Goal: Check status

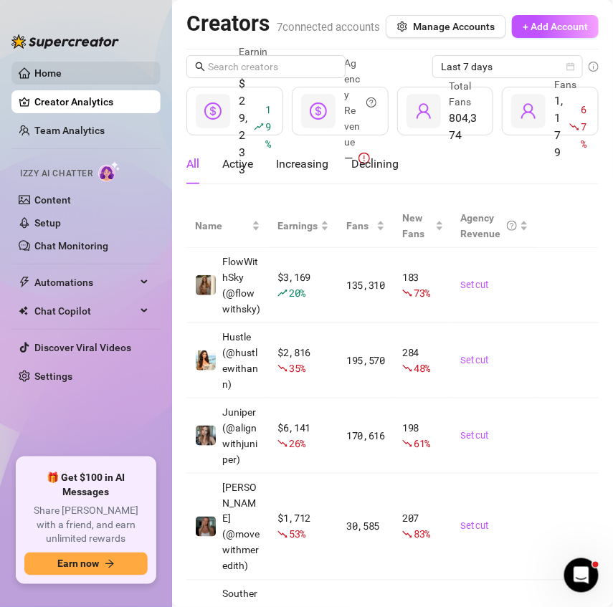
click at [39, 77] on link "Home" at bounding box center [47, 72] width 27 height 11
click at [50, 102] on link "Creator Analytics" at bounding box center [91, 101] width 115 height 23
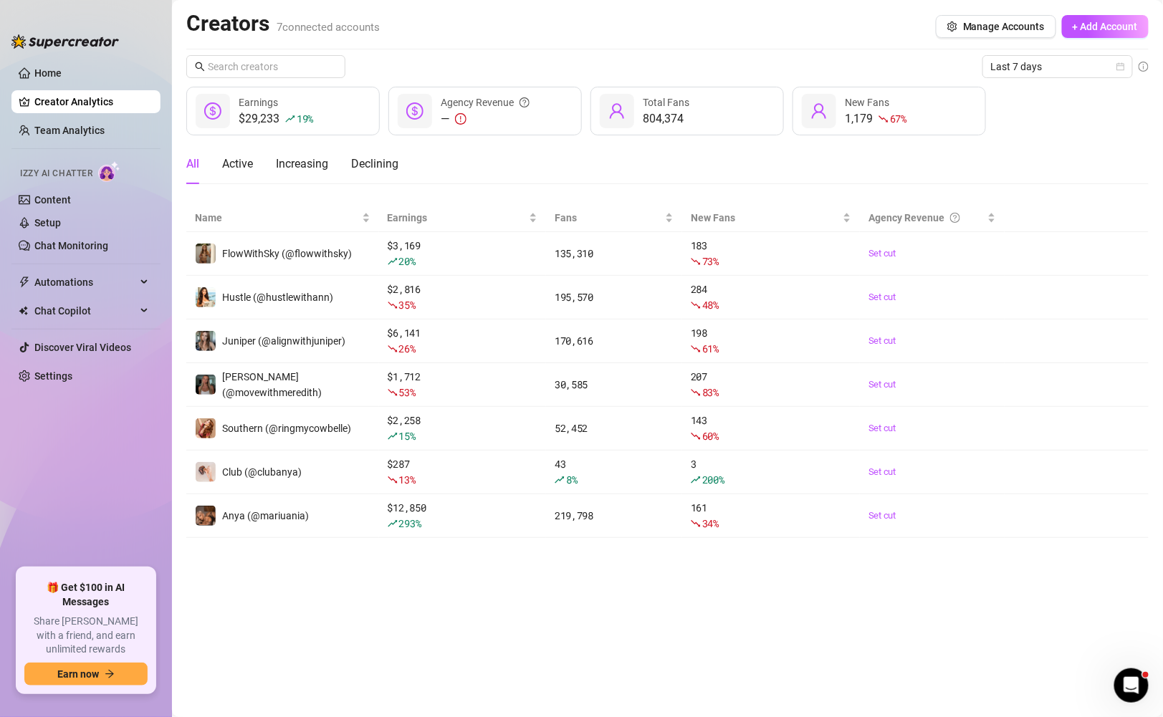
click at [612, 85] on div "Last 7 days $29,233 19 % Earnings — Agency Revenue 804,374 Total Fans 1,179 67 …" at bounding box center [667, 296] width 962 height 483
click at [612, 74] on span "Last 7 days" at bounding box center [1057, 66] width 133 height 21
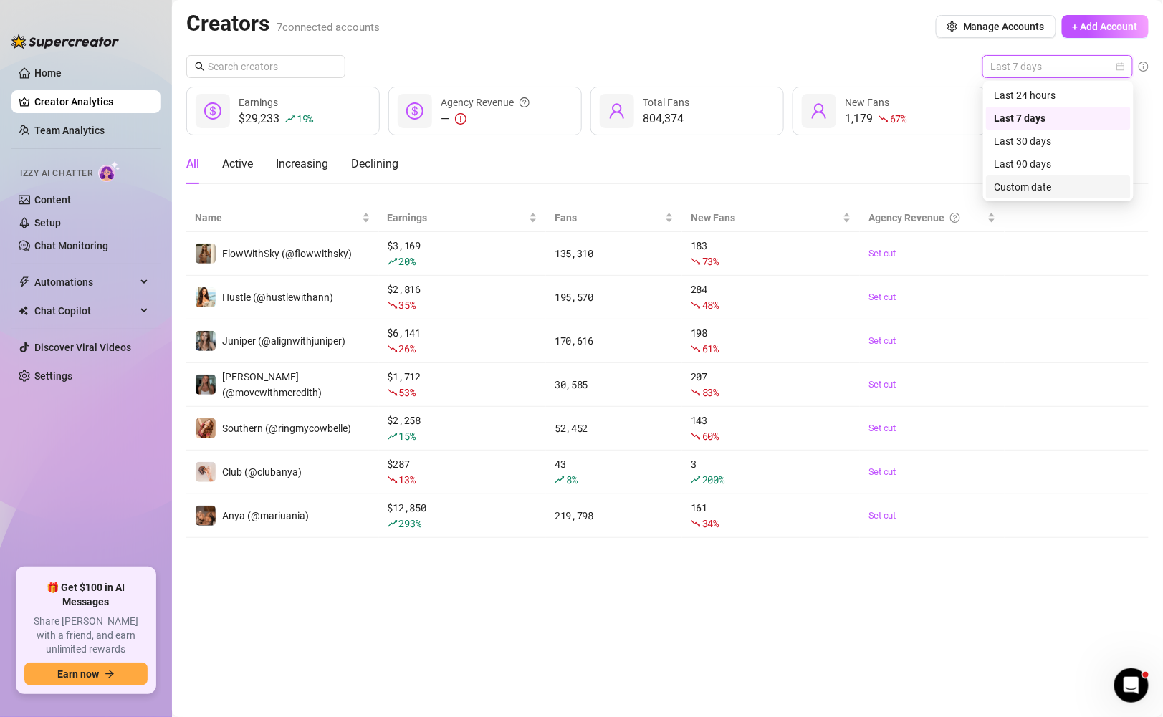
click at [612, 186] on div "Custom date" at bounding box center [1058, 187] width 128 height 16
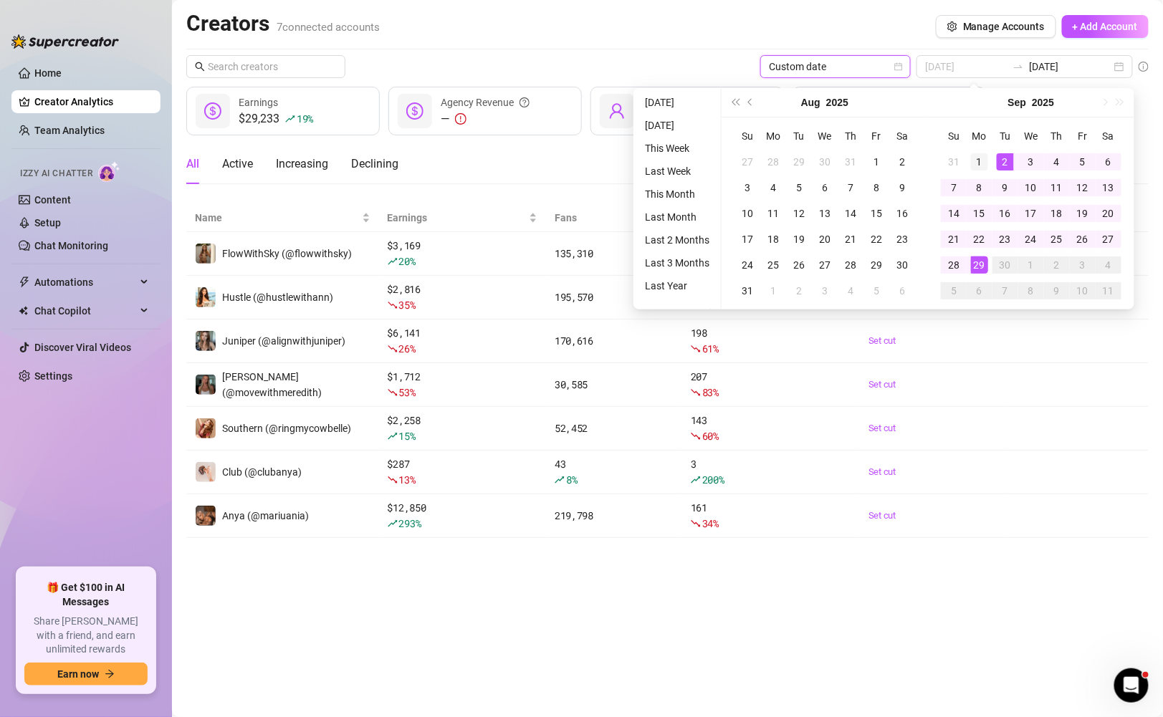
type input "[DATE]"
click at [612, 160] on div "1" at bounding box center [979, 161] width 17 height 17
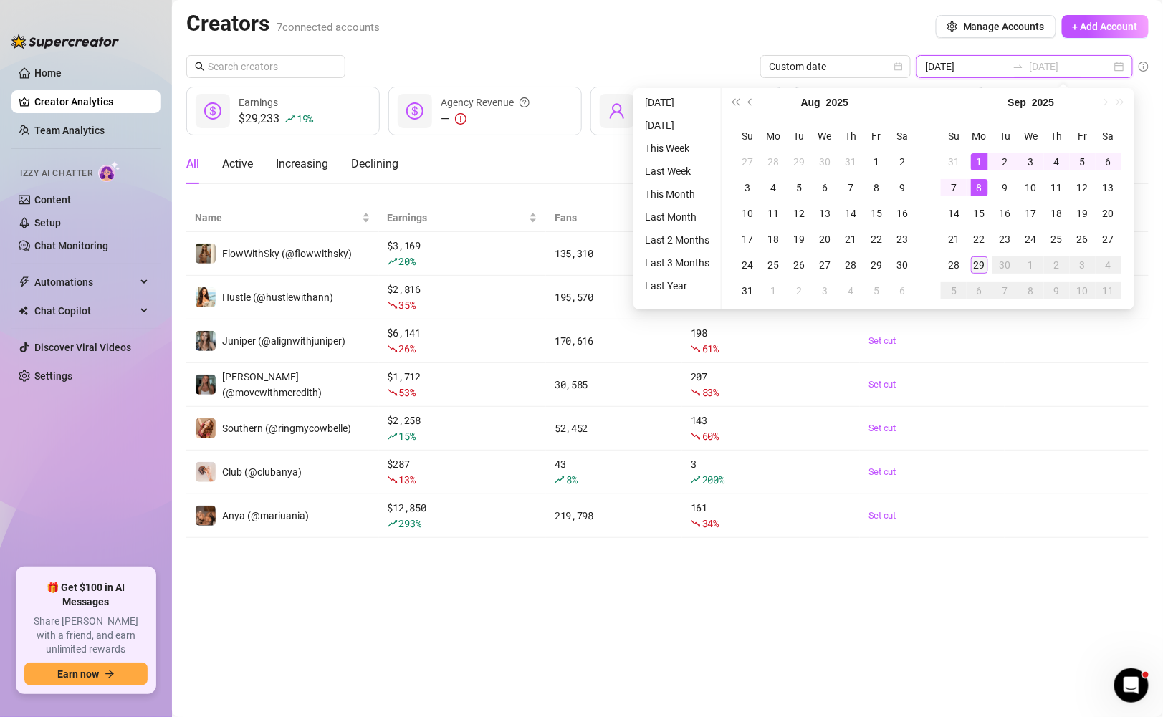
type input "[DATE]"
click at [612, 264] on div "29" at bounding box center [979, 265] width 17 height 17
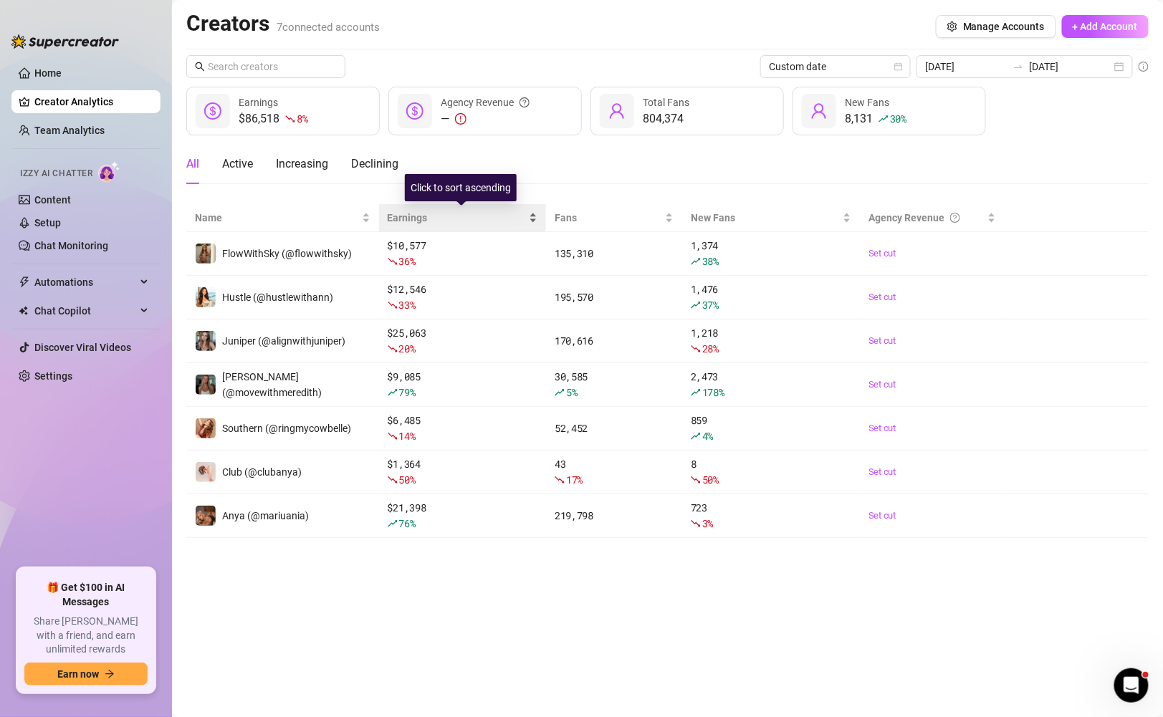
click at [530, 213] on div "Earnings" at bounding box center [463, 218] width 150 height 16
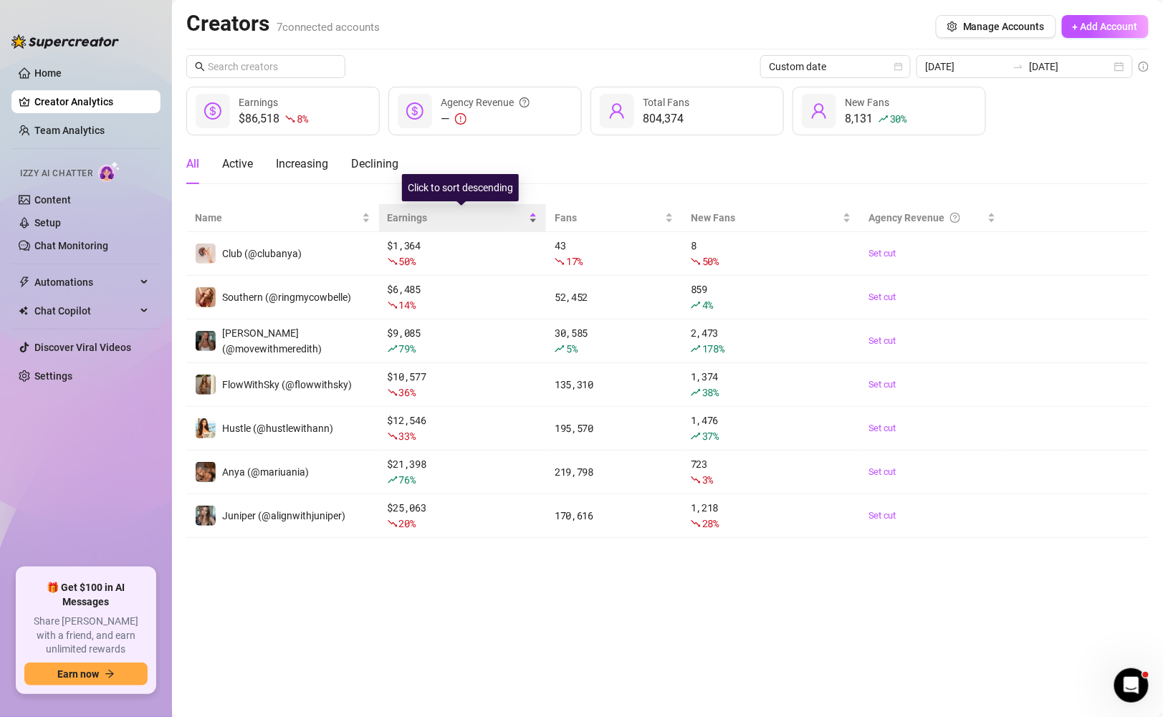
click at [524, 213] on div "Earnings" at bounding box center [463, 218] width 150 height 16
